Goal: Navigation & Orientation: Understand site structure

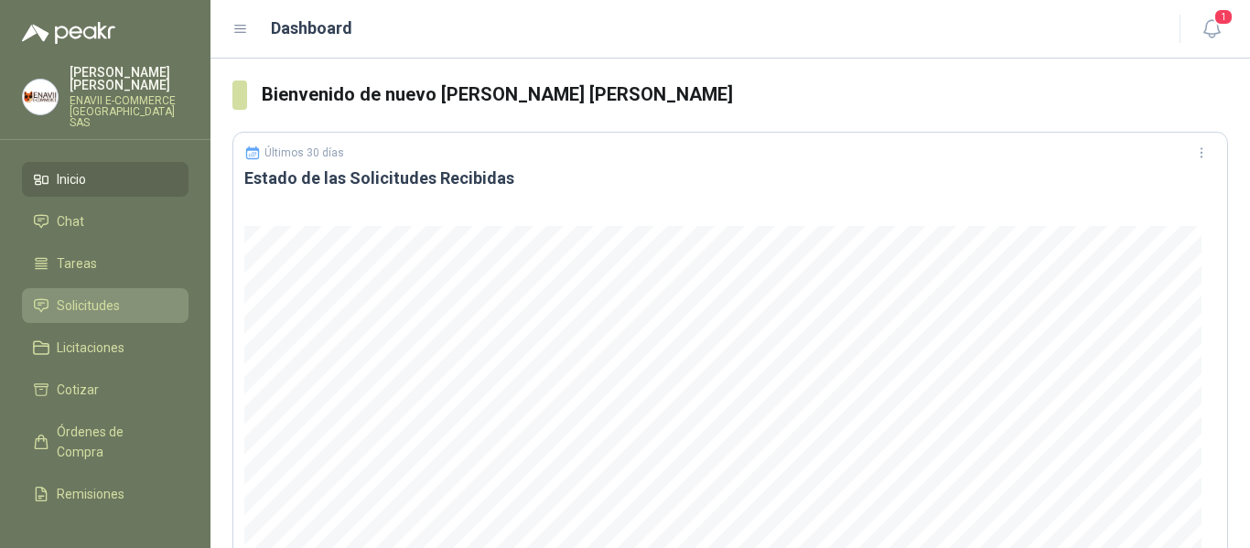
click at [113, 296] on span "Solicitudes" at bounding box center [88, 306] width 63 height 20
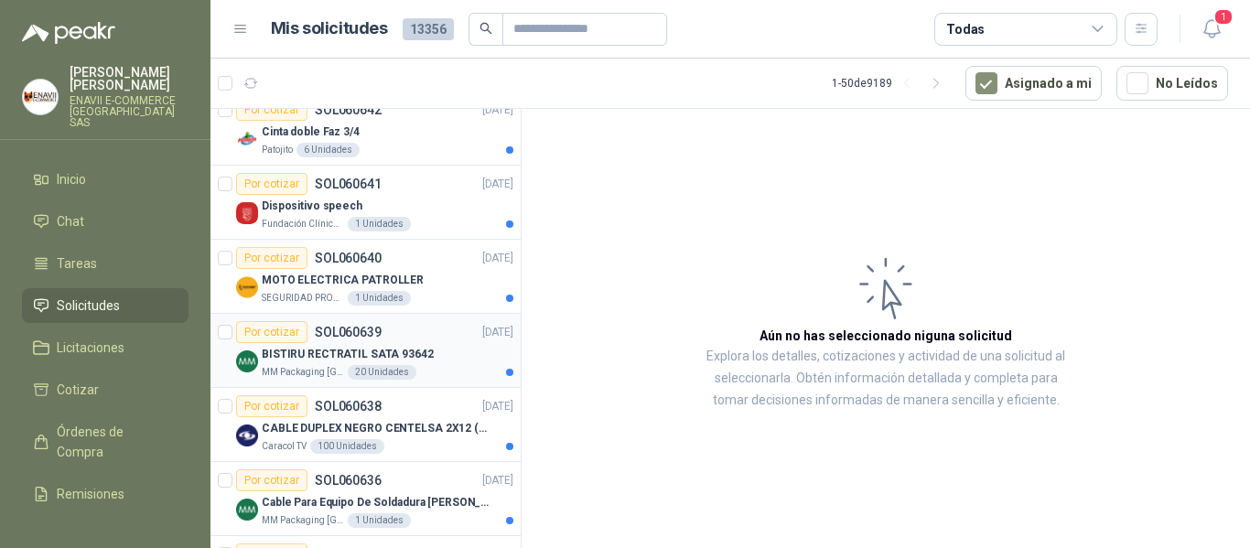
scroll to position [183, 0]
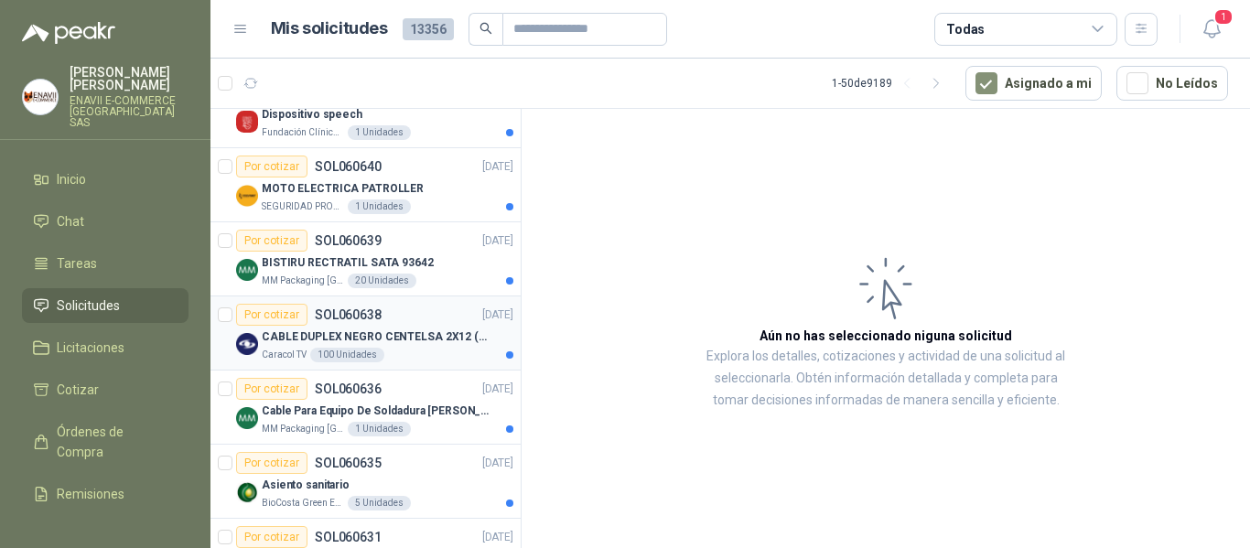
click at [440, 345] on p "CABLE DUPLEX NEGRO CENTELSA 2X12 (COLOR NEGRO)" at bounding box center [376, 337] width 228 height 17
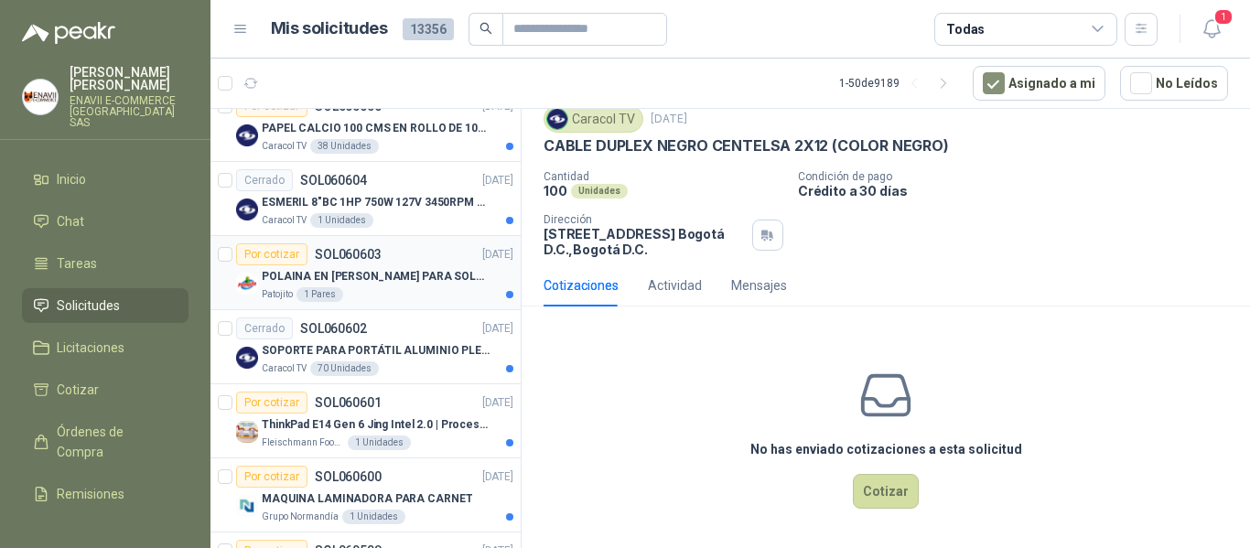
scroll to position [1373, 0]
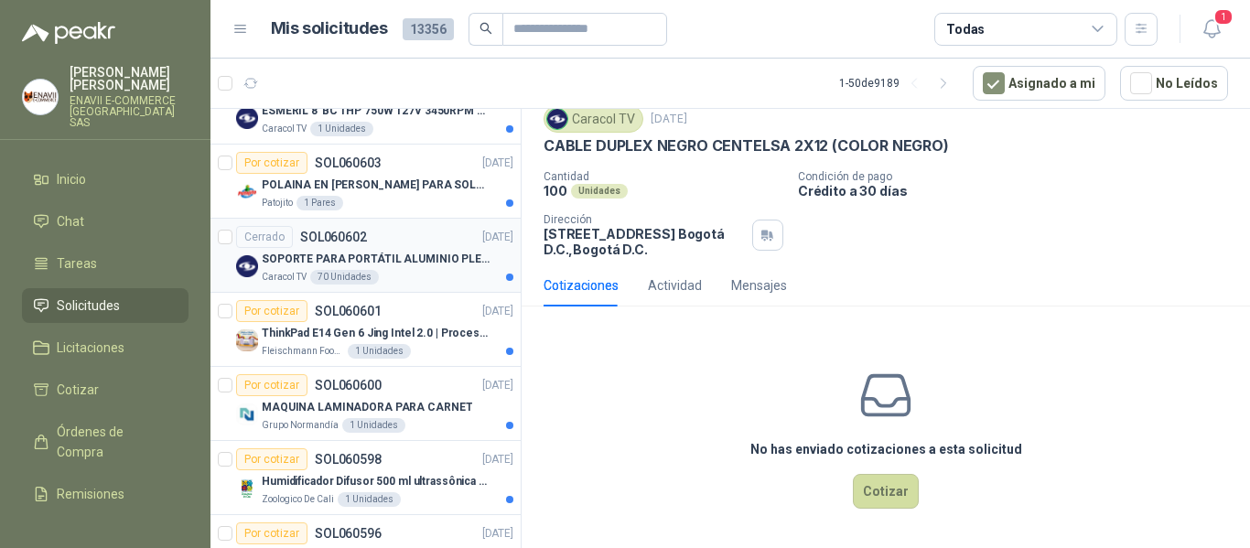
click at [426, 251] on p "SOPORTE PARA PORTÁTIL ALUMINIO PLEGABLE VTA" at bounding box center [376, 259] width 228 height 17
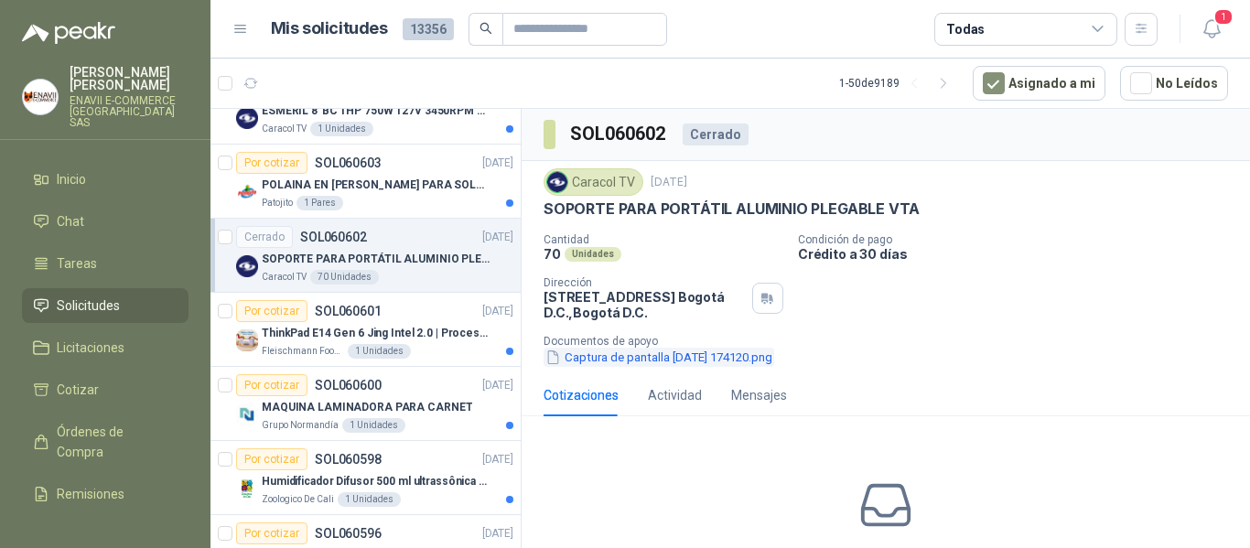
click at [663, 364] on button "Captura de pantalla [DATE] 174120.png" at bounding box center [659, 357] width 231 height 19
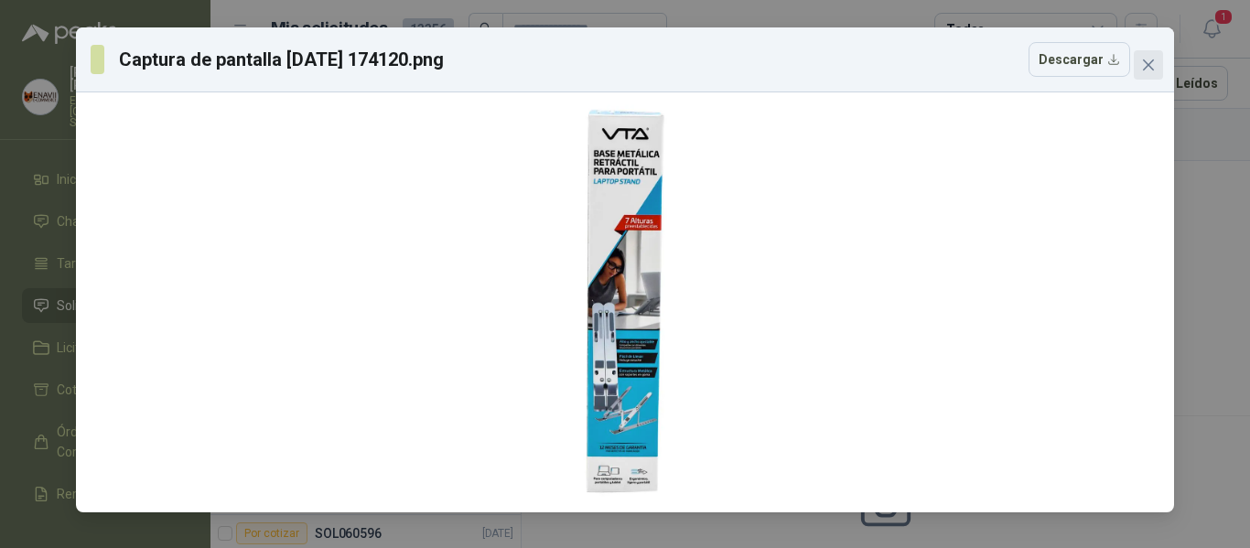
click at [1150, 68] on icon "close" at bounding box center [1148, 64] width 11 height 11
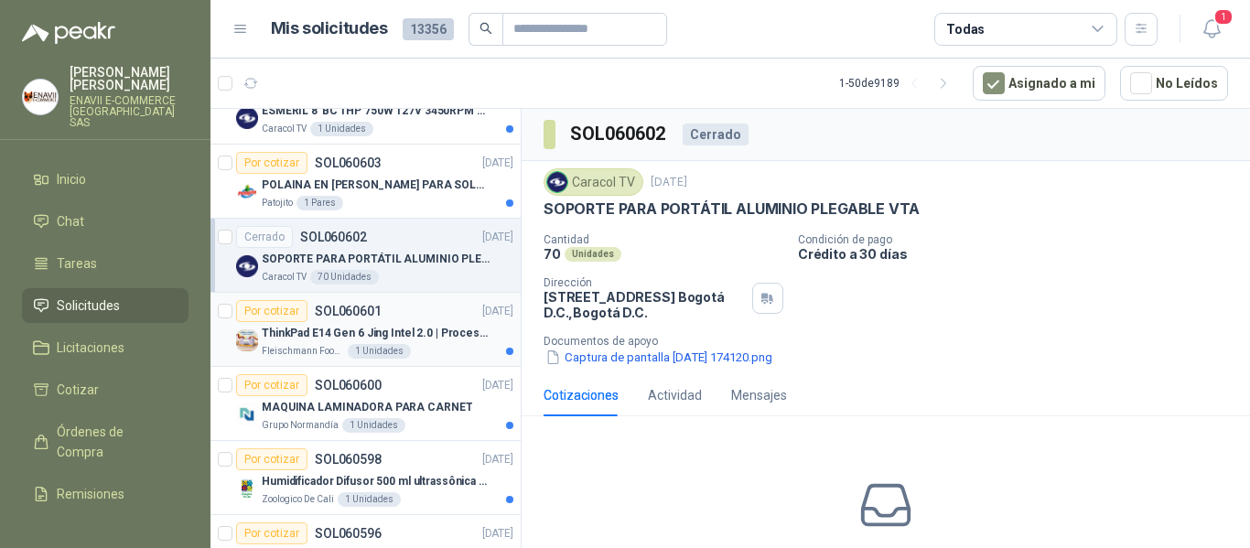
click at [432, 340] on p "ThinkPad E14 Gen 6 Jing Intel 2.0 | Procesador Intel Core Ultra 5 125U ( 12" at bounding box center [376, 333] width 228 height 17
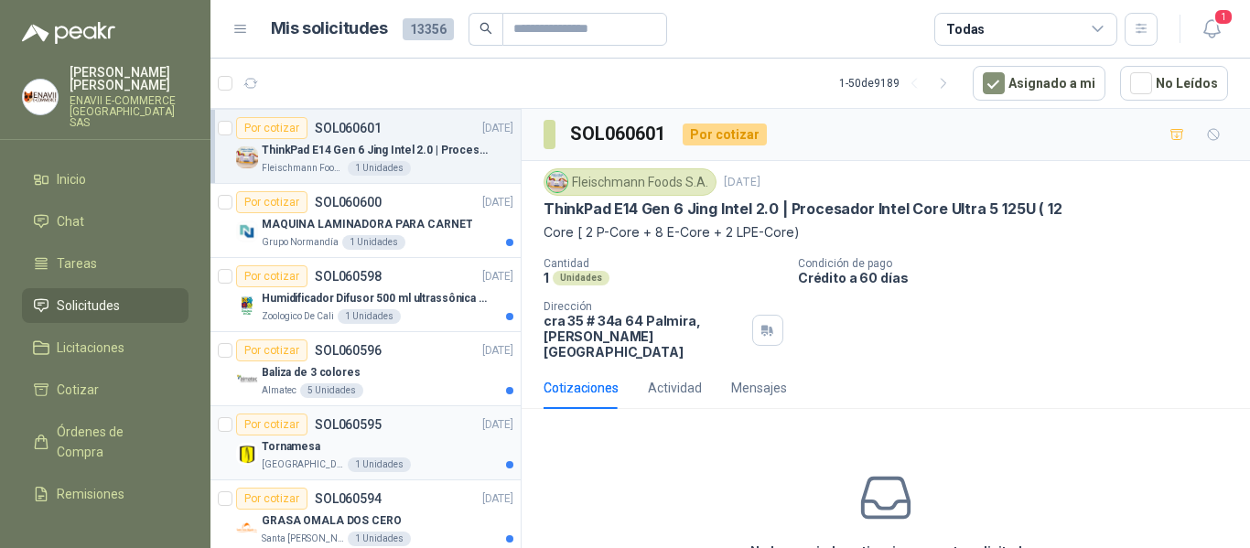
scroll to position [1647, 0]
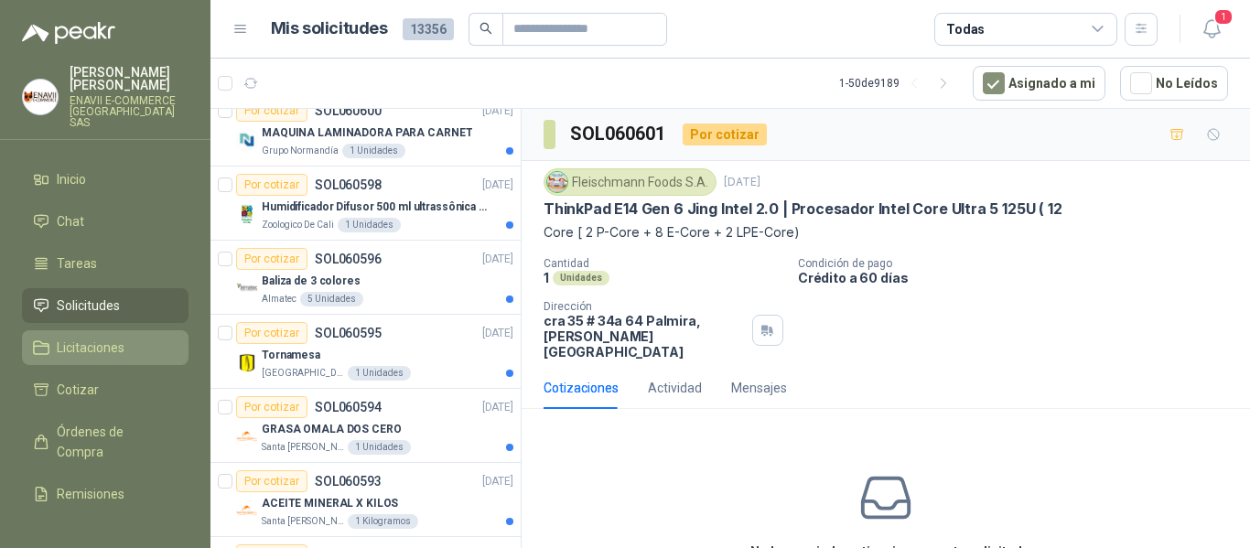
click at [94, 338] on span "Licitaciones" at bounding box center [91, 348] width 68 height 20
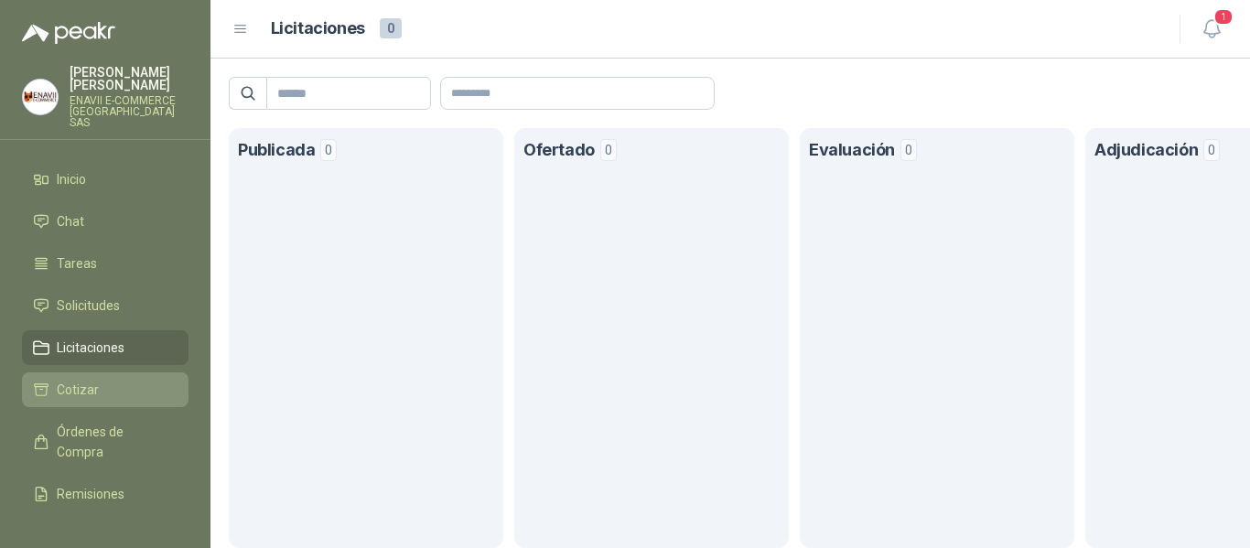
click at [89, 380] on span "Cotizar" at bounding box center [78, 390] width 42 height 20
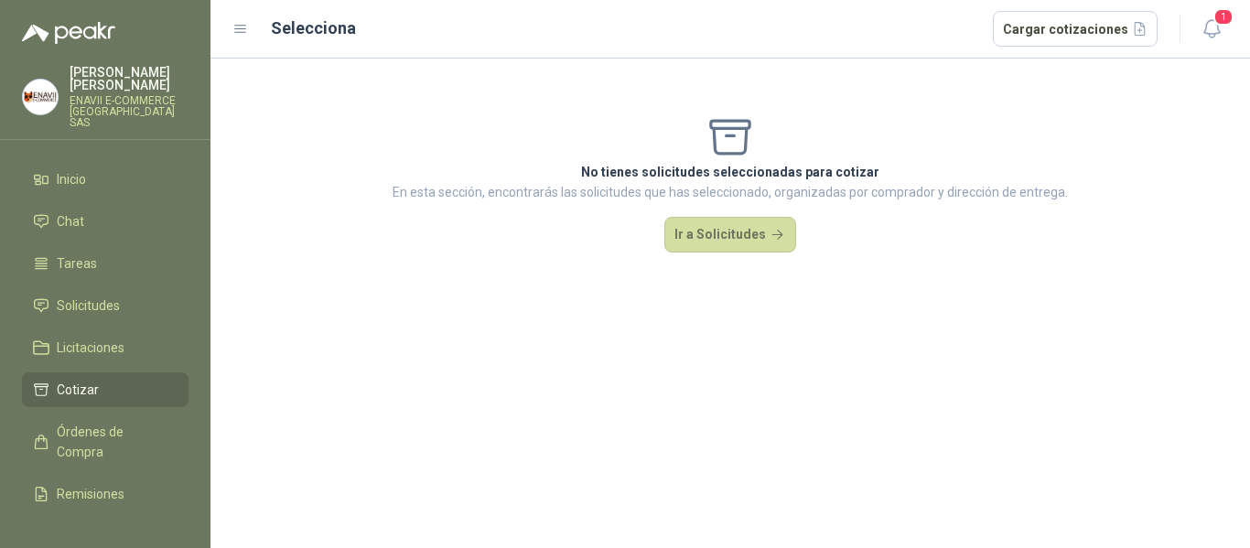
click at [119, 401] on ul "Inicio Chat Tareas Solicitudes Licitaciones Cotizar Órdenes de Compra Remisione…" at bounding box center [105, 333] width 211 height 342
click at [119, 425] on span "Órdenes de Compra" at bounding box center [114, 442] width 114 height 40
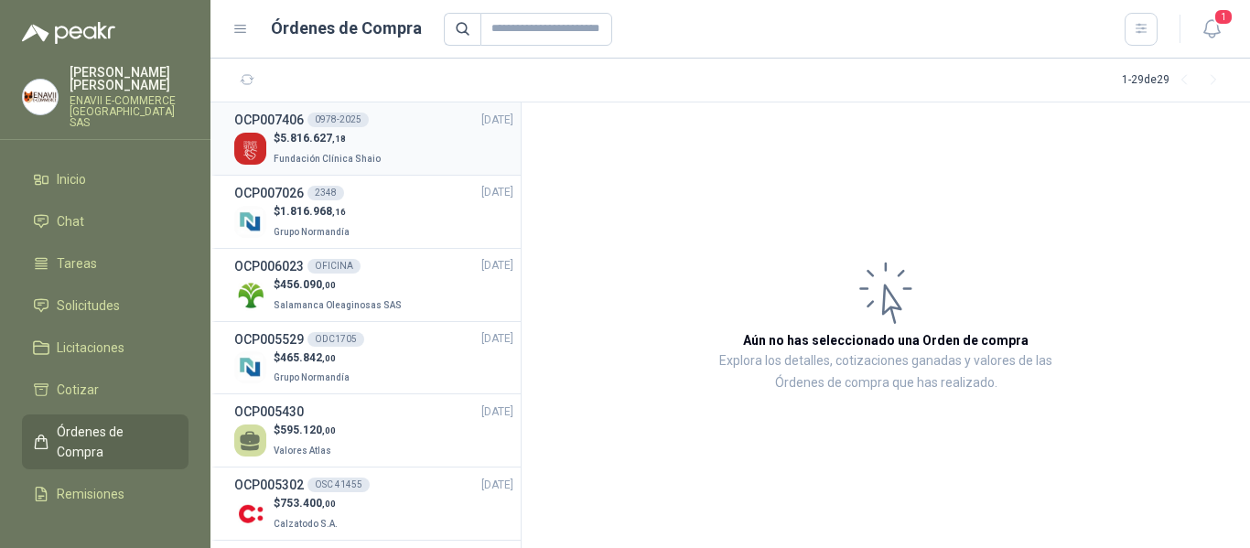
click at [375, 141] on p "$ 5.816.627 ,18" at bounding box center [329, 138] width 111 height 17
